Goal: Information Seeking & Learning: Learn about a topic

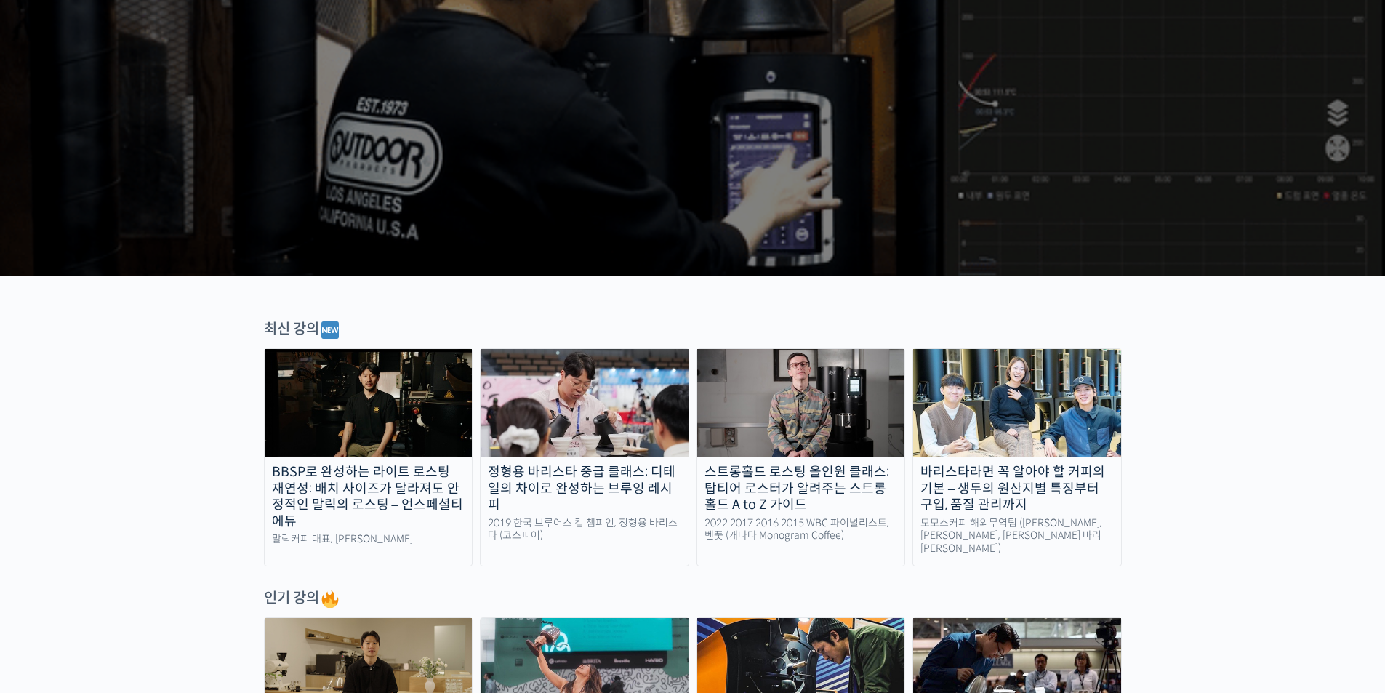
scroll to position [218, 0]
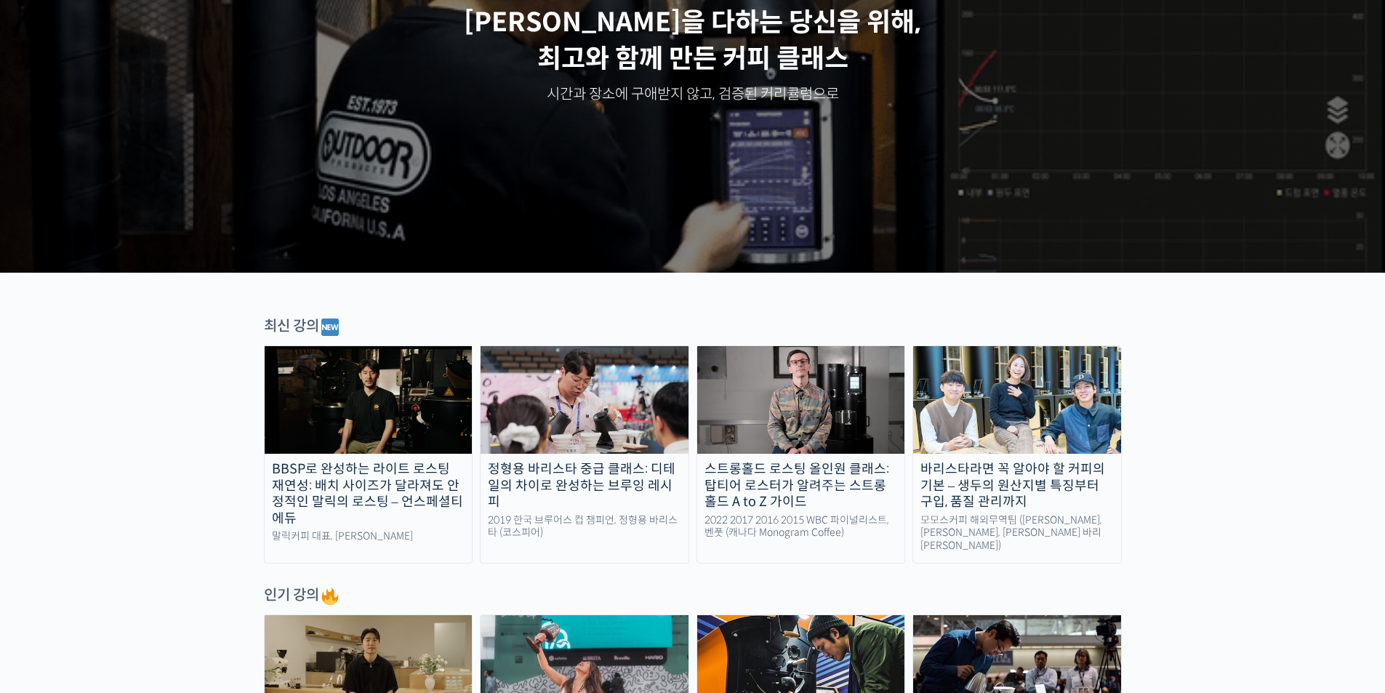
click at [379, 411] on img at bounding box center [369, 400] width 208 height 108
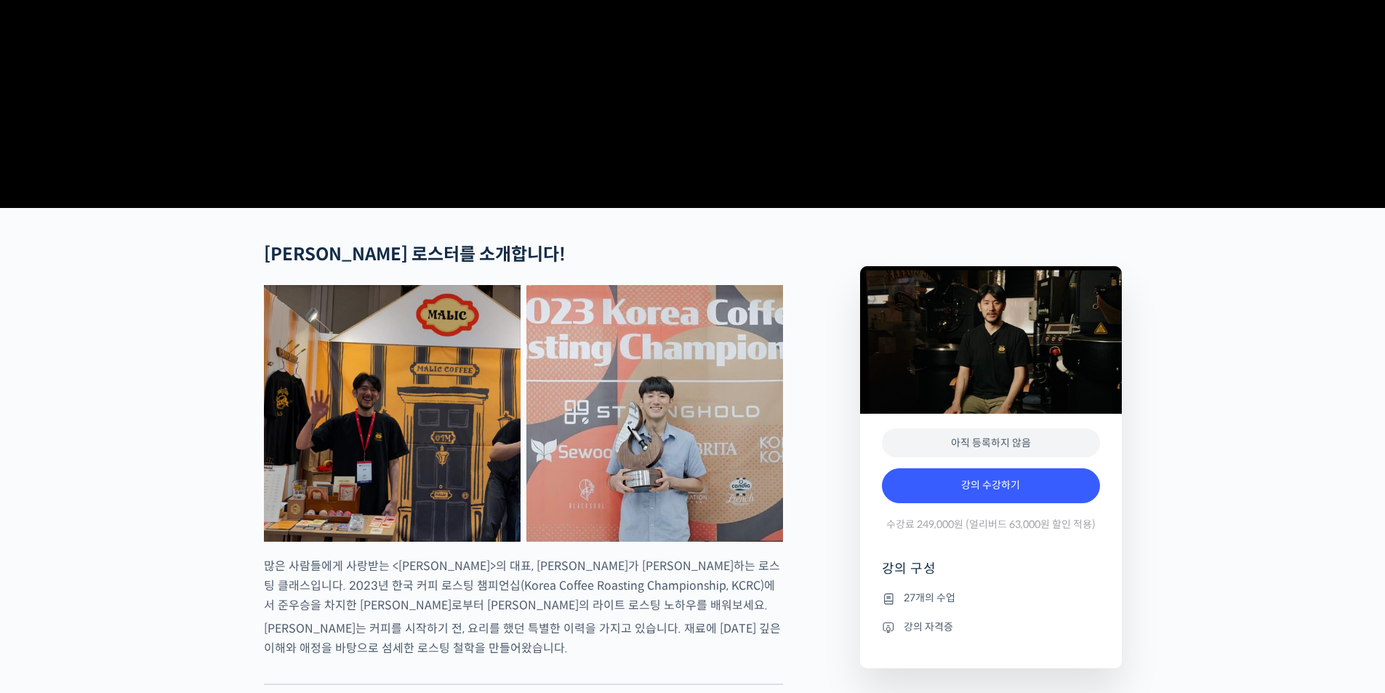
scroll to position [363, 0]
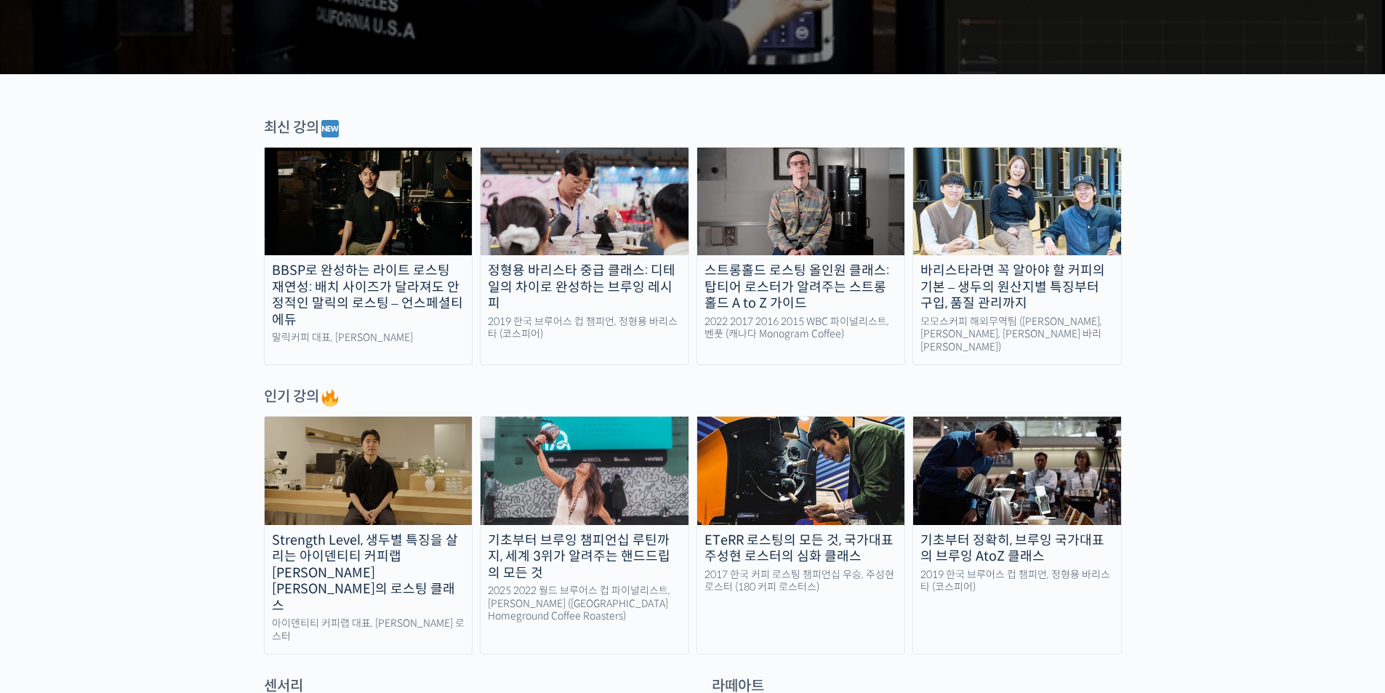
scroll to position [436, 0]
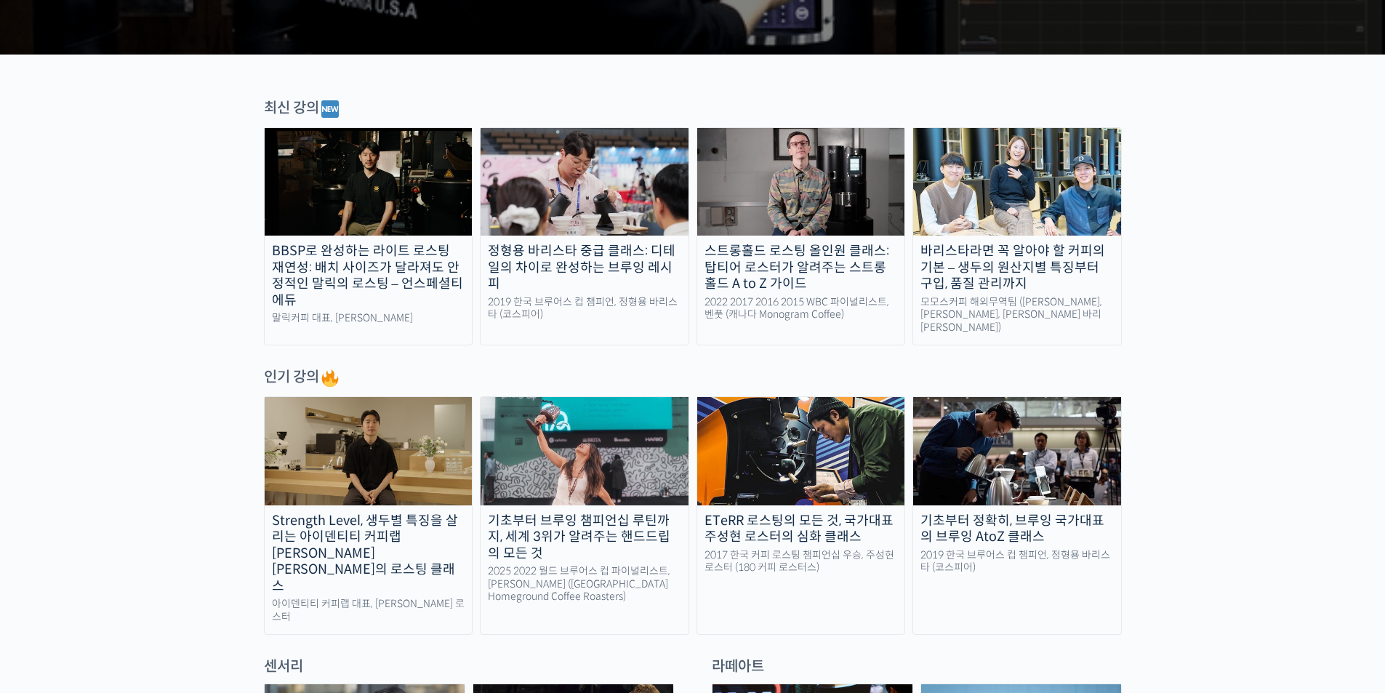
click at [402, 415] on img at bounding box center [369, 451] width 208 height 108
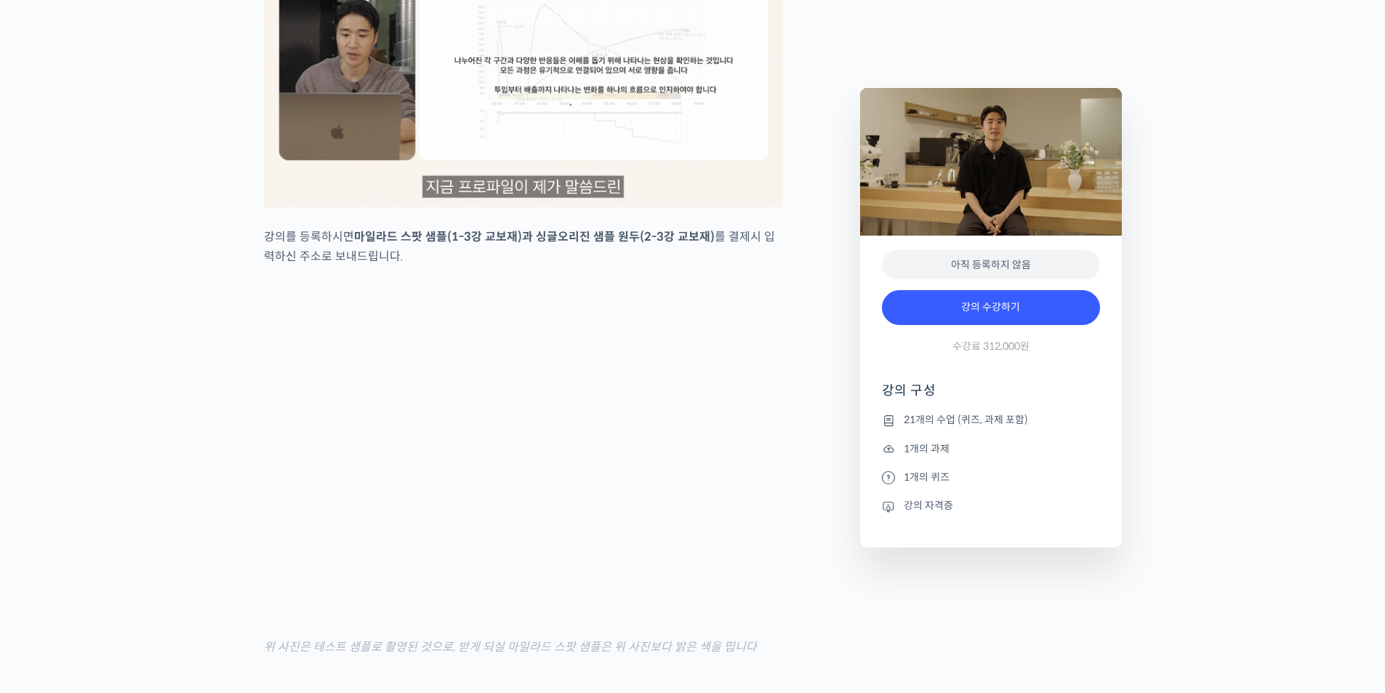
scroll to position [3373, 0]
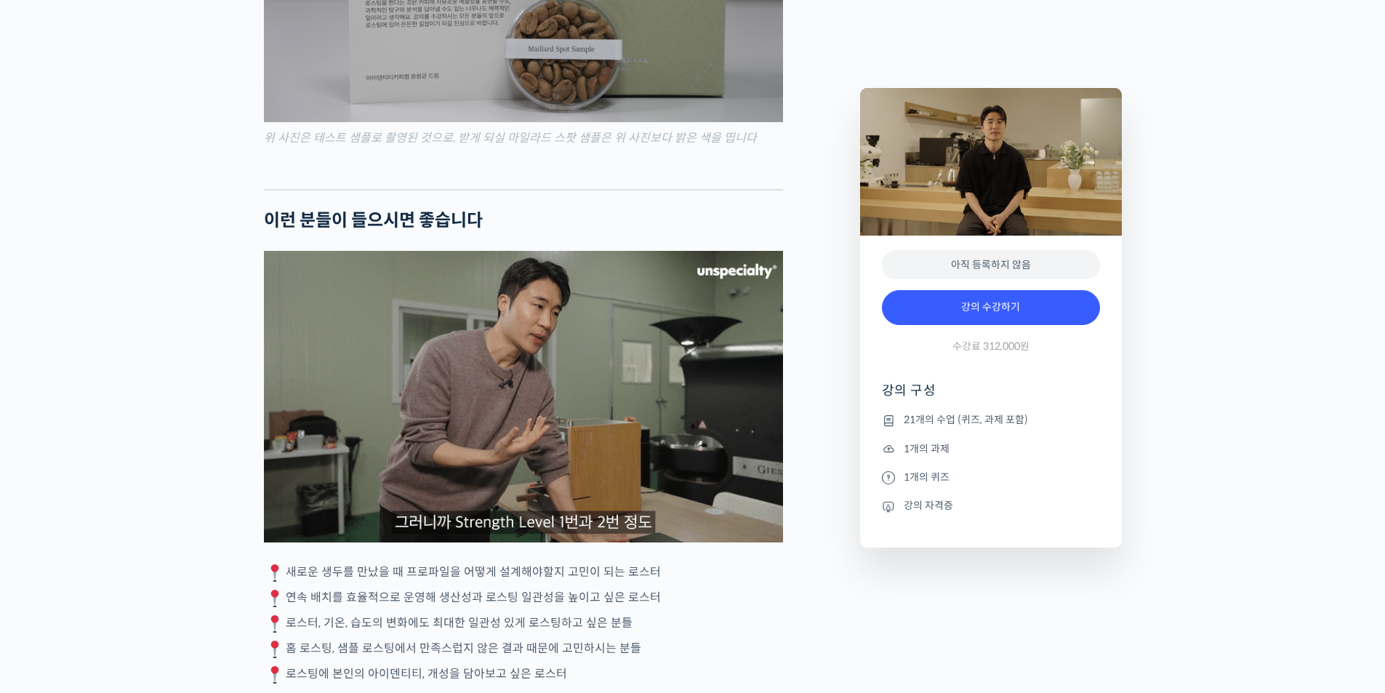
drag, startPoint x: 1395, startPoint y: 41, endPoint x: 1395, endPoint y: 286, distance: 245.7
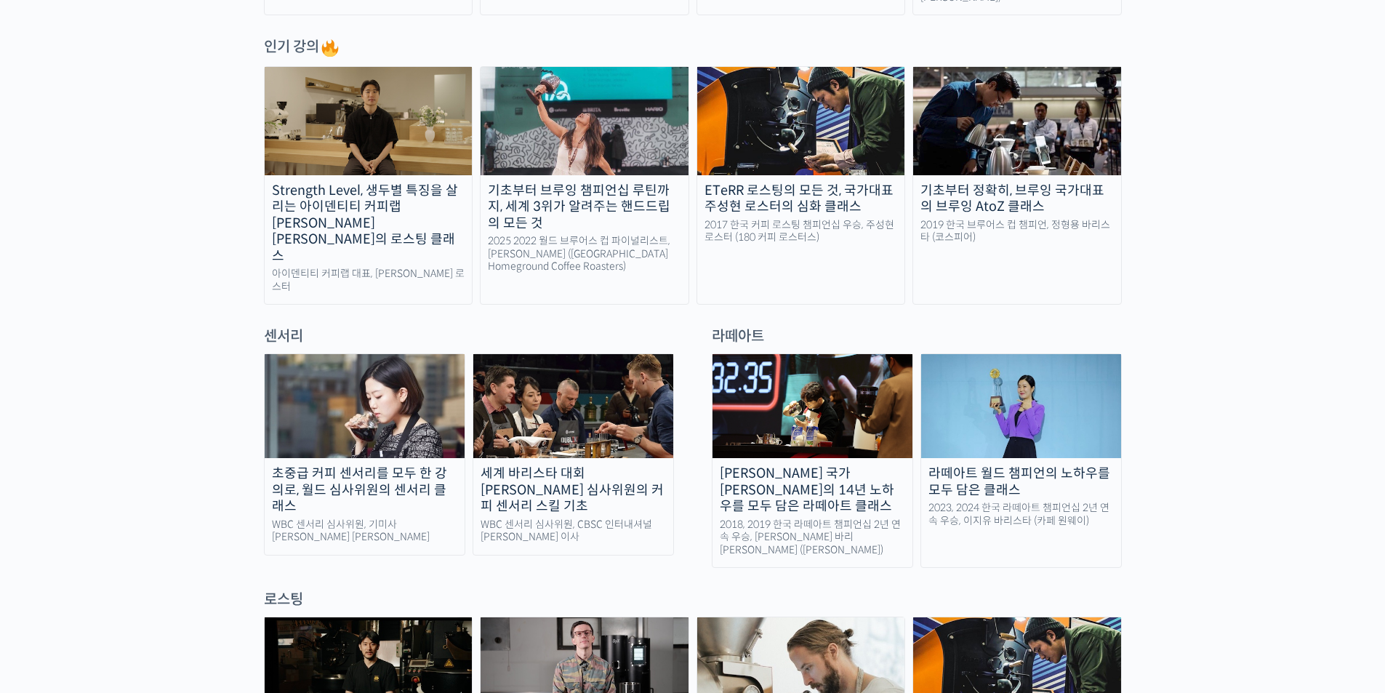
scroll to position [677, 0]
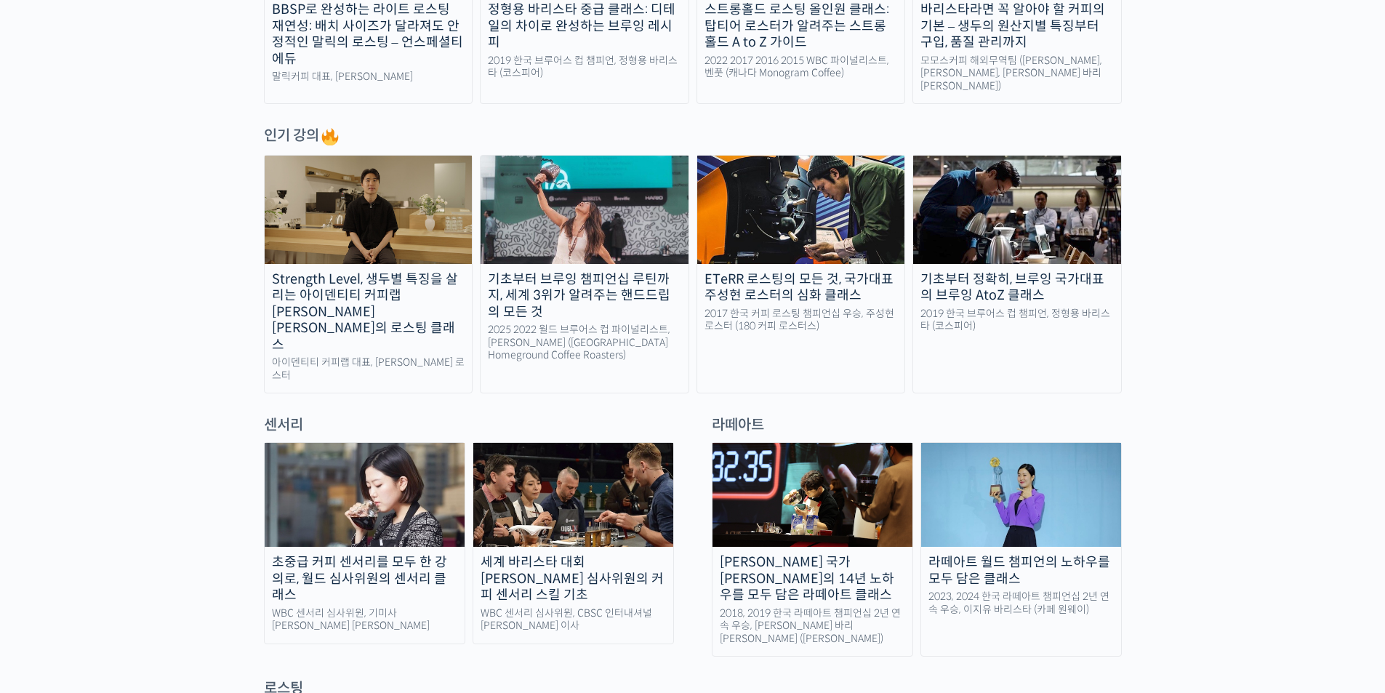
click at [608, 187] on img at bounding box center [584, 210] width 208 height 108
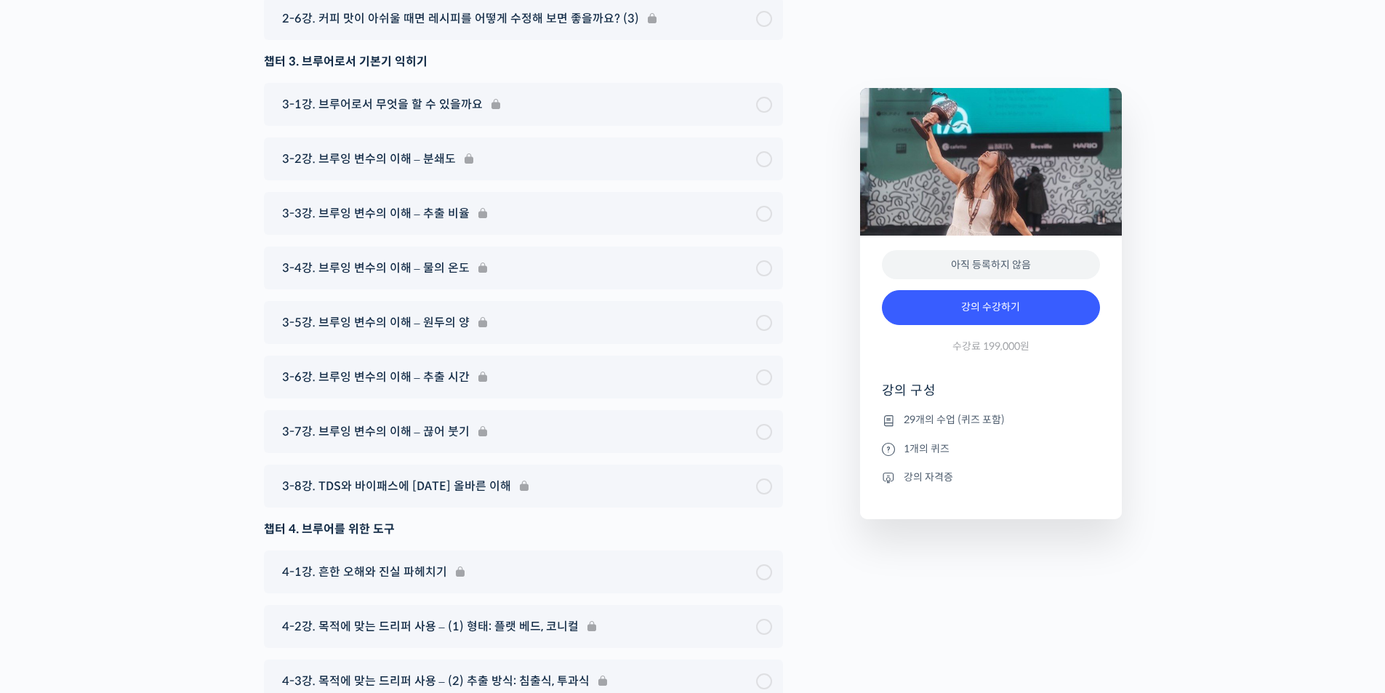
scroll to position [7701, 0]
